Goal: Browse casually

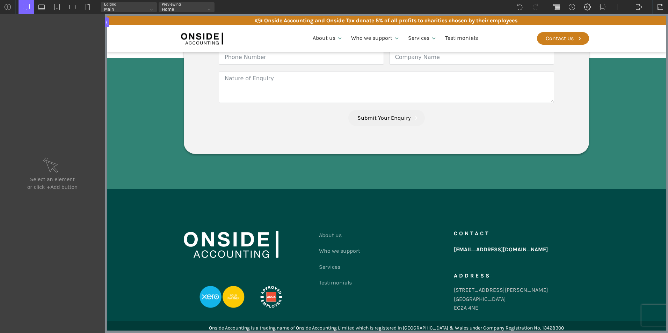
scroll to position [1321, 0]
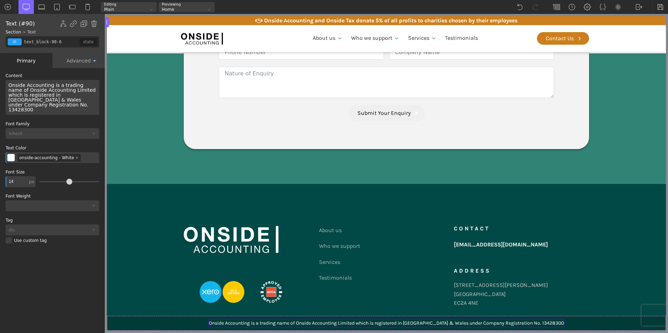
click at [310, 323] on div "Onside Accounting is a trading name of Onside Accounting Limited which is regis…" at bounding box center [386, 324] width 355 height 8
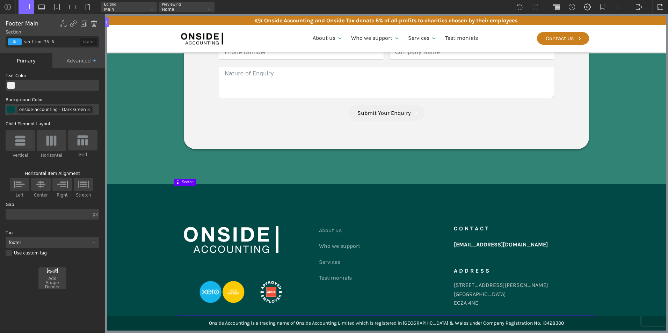
click at [598, 303] on footer "About us Who we support Services Testimonials Contact us Contact [EMAIL_ADDRESS…" at bounding box center [386, 250] width 559 height 132
click at [232, 323] on div "Onside Accounting is a trading name of Onside Accounting Limited which is regis…" at bounding box center [386, 324] width 355 height 8
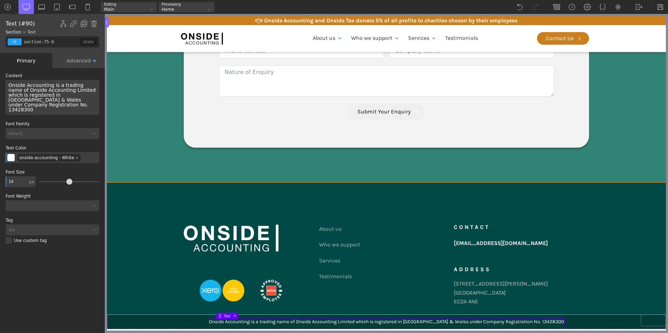
click at [306, 309] on div "About us Who we support Services Testimonials Contact us Contact [EMAIL_ADDRESS…" at bounding box center [386, 249] width 419 height 132
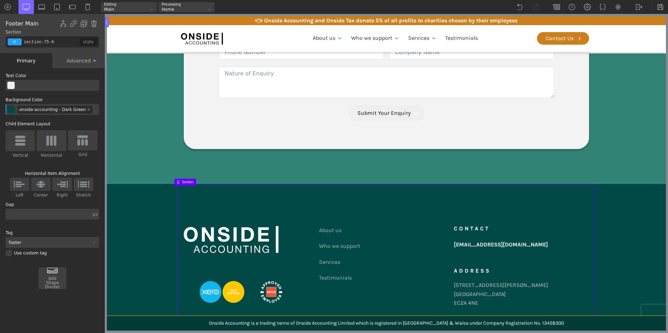
type input "section-89-6"
type input "color(27)"
click at [188, 323] on div "Onside Accounting is a trading name of Onside Accounting Limited which is regis…" at bounding box center [386, 323] width 419 height 15
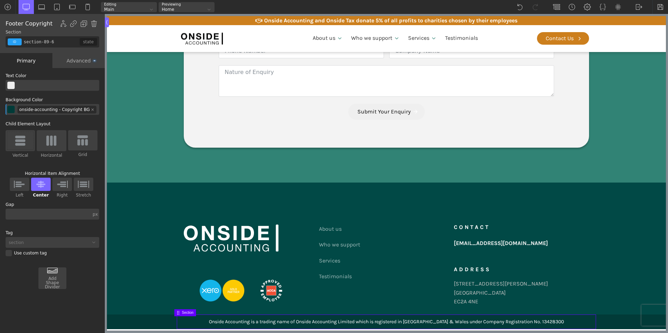
type input "section-75-6"
type input "color(24)"
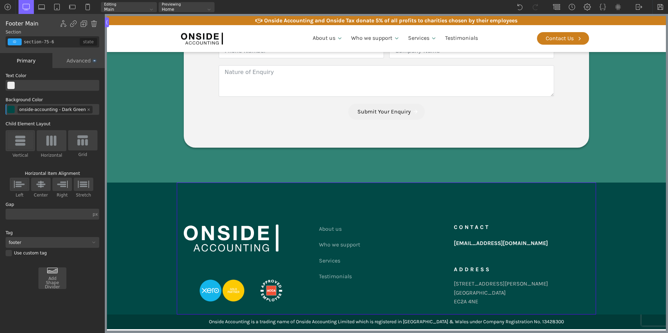
drag, startPoint x: 178, startPoint y: 313, endPoint x: 150, endPoint y: 314, distance: 27.6
